Goal: Task Accomplishment & Management: Manage account settings

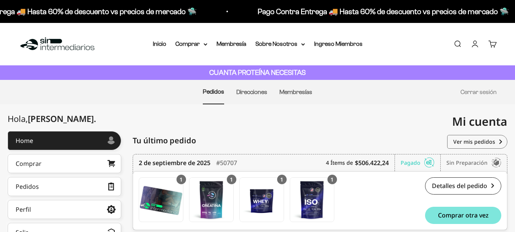
scroll to position [38, 0]
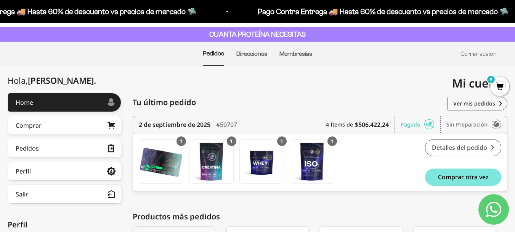
click at [438, 147] on link "Detalles del pedido" at bounding box center [463, 147] width 76 height 17
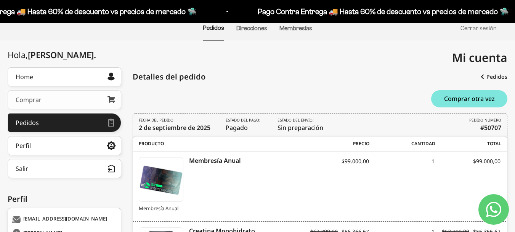
scroll to position [107, 0]
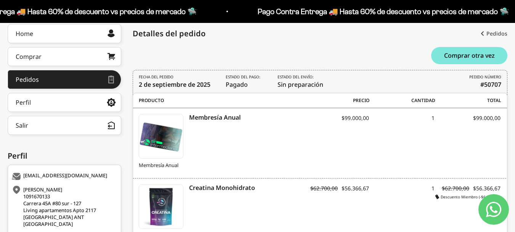
click at [489, 29] on link "Pedidos" at bounding box center [494, 34] width 27 height 14
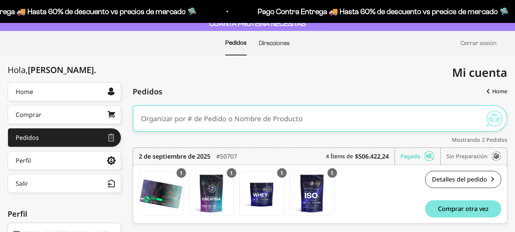
scroll to position [153, 0]
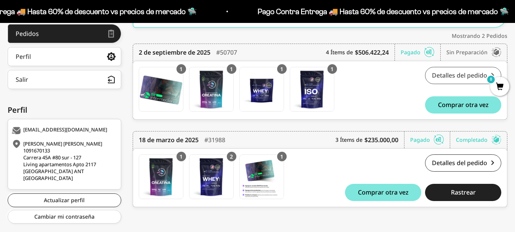
click at [461, 76] on link "Detalles del pedido" at bounding box center [463, 75] width 76 height 17
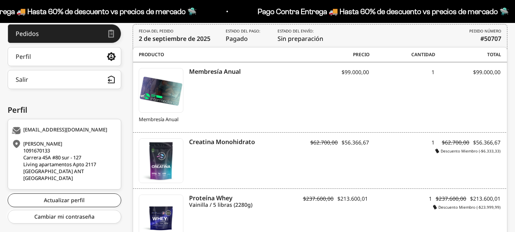
scroll to position [229, 0]
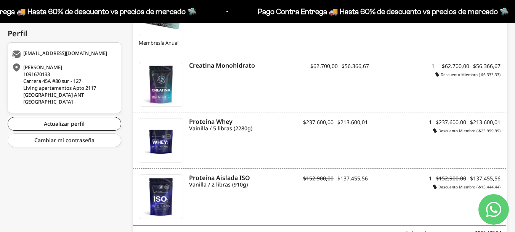
click at [58, 93] on div "Uriel Saul Navarro Paredes 1091670133 Carrera 45A #80 sur - 127 Living apartame…" at bounding box center [63, 84] width 103 height 41
click at [37, 59] on div "danlop8@gmail.com Uriel Saul Navarro Paredes 1091670133 Carrera 45A #80 sur - 1…" at bounding box center [65, 77] width 114 height 71
click at [50, 126] on link "Actualizar perfil" at bounding box center [65, 124] width 114 height 14
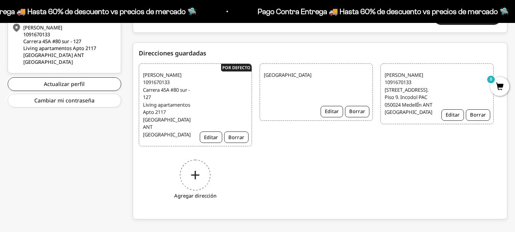
scroll to position [288, 0]
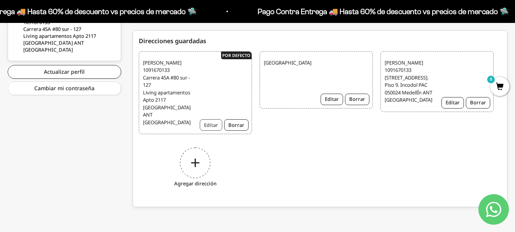
click at [208, 122] on button "Editar" at bounding box center [211, 124] width 23 height 11
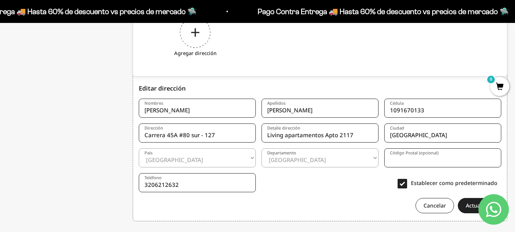
scroll to position [436, 0]
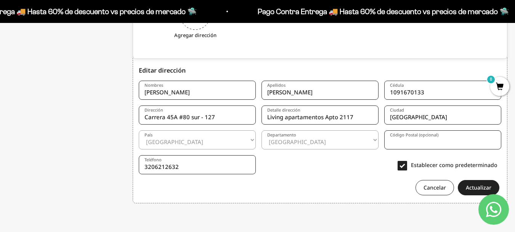
click at [411, 110] on input "Medellín" at bounding box center [443, 114] width 117 height 19
type input "Sabaneta"
click at [329, 179] on form "Nombres Uriel Saul Apellidos Navarro Paredes Cédula 1091670133 Dirección Carrer…" at bounding box center [320, 135] width 363 height 120
click at [479, 183] on button "Actualizar" at bounding box center [479, 187] width 42 height 15
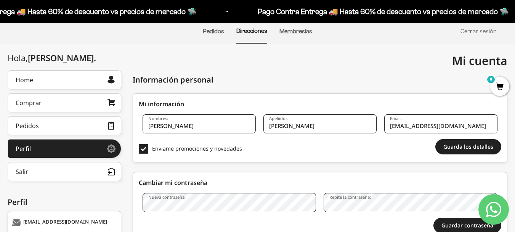
scroll to position [60, 0]
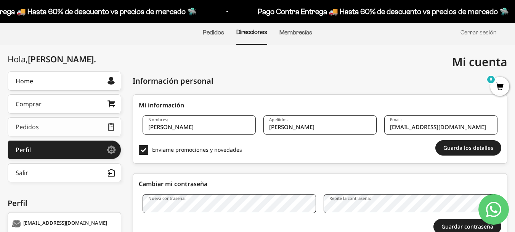
click at [63, 121] on link "Pedidos" at bounding box center [65, 126] width 114 height 19
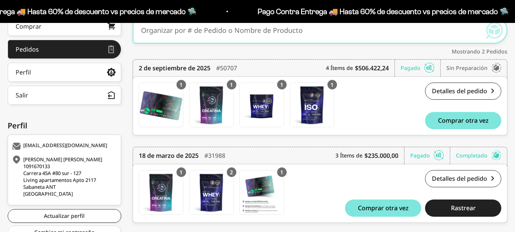
scroll to position [153, 0]
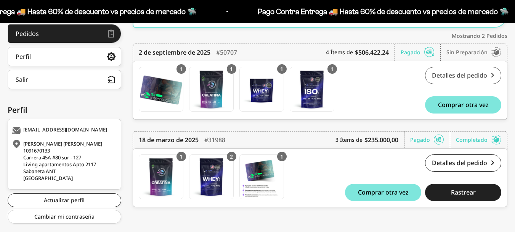
click at [465, 72] on link "Detalles del pedido" at bounding box center [463, 75] width 76 height 17
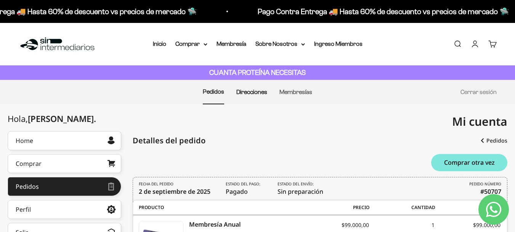
click at [248, 92] on link "Direcciones" at bounding box center [252, 91] width 31 height 6
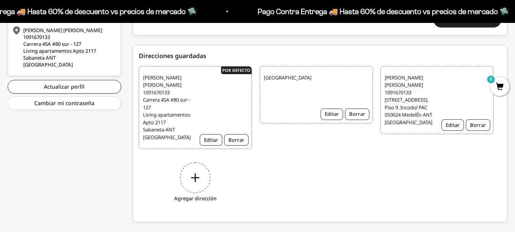
scroll to position [267, 0]
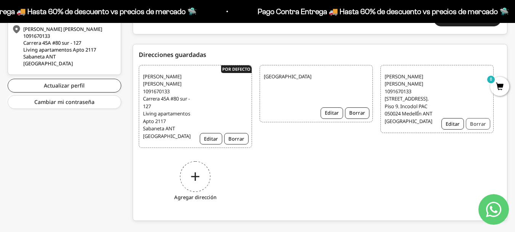
click at [483, 129] on button "Borrar" at bounding box center [478, 123] width 24 height 11
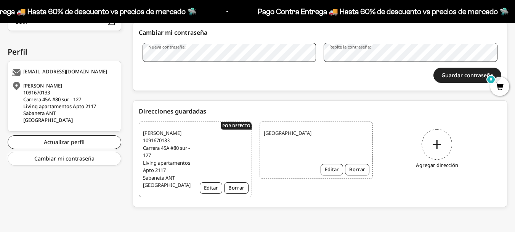
scroll to position [225, 0]
